Goal: Navigation & Orientation: Go to known website

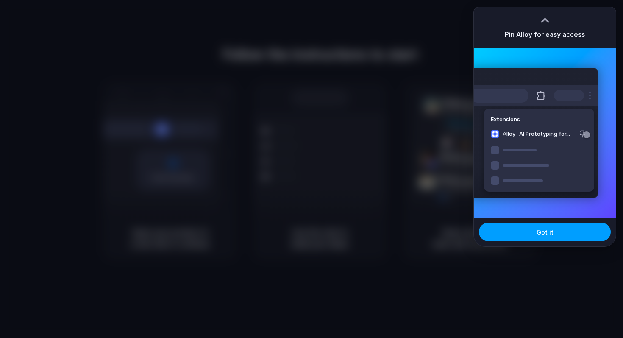
click at [537, 240] on button "Got it" at bounding box center [545, 231] width 132 height 19
